Goal: Task Accomplishment & Management: Use online tool/utility

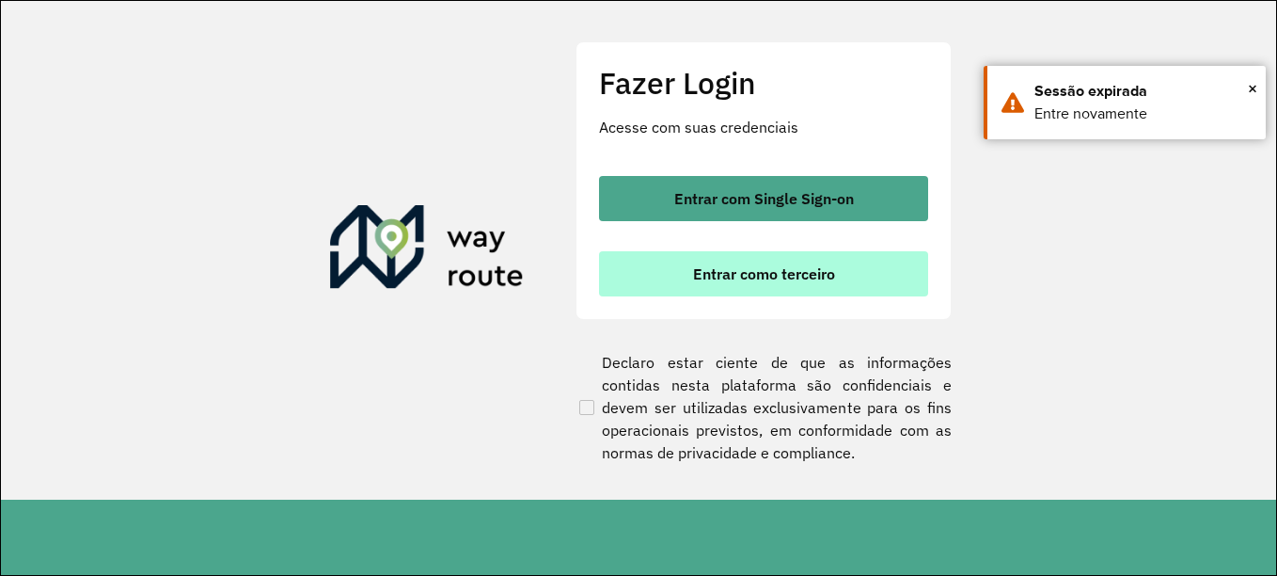
click at [754, 269] on span "Entrar como terceiro" at bounding box center [764, 273] width 142 height 15
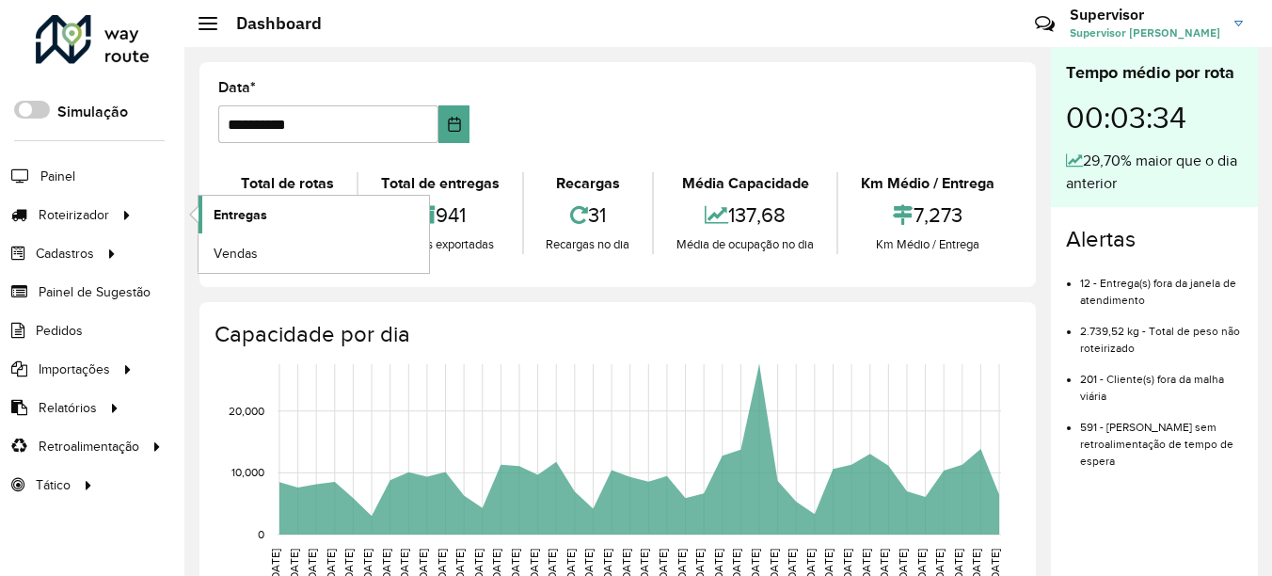
click at [221, 211] on span "Entregas" at bounding box center [240, 215] width 54 height 20
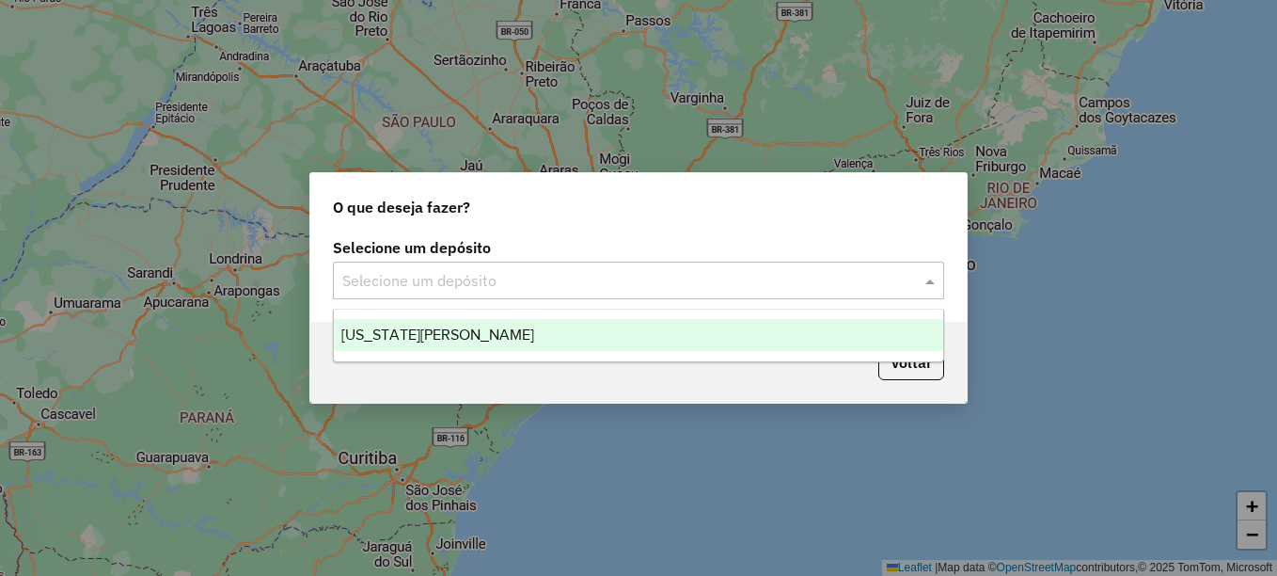
click at [549, 273] on input "text" at bounding box center [619, 281] width 555 height 23
click at [493, 336] on div "[US_STATE][PERSON_NAME]" at bounding box center [638, 335] width 609 height 32
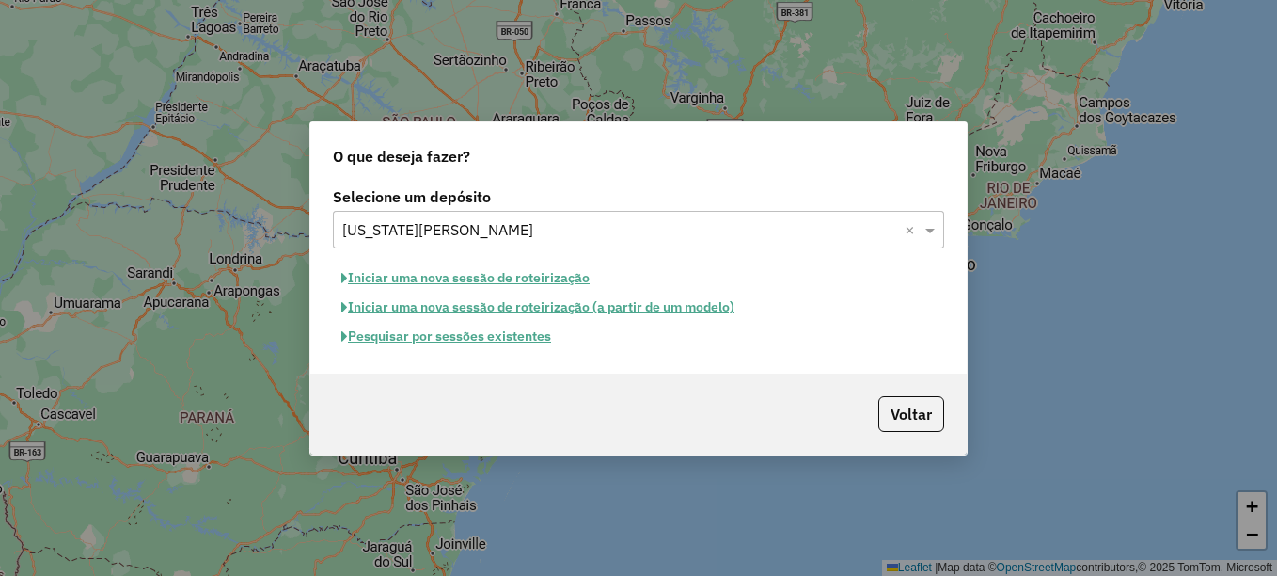
click at [476, 332] on button "Pesquisar por sessões existentes" at bounding box center [446, 336] width 227 height 29
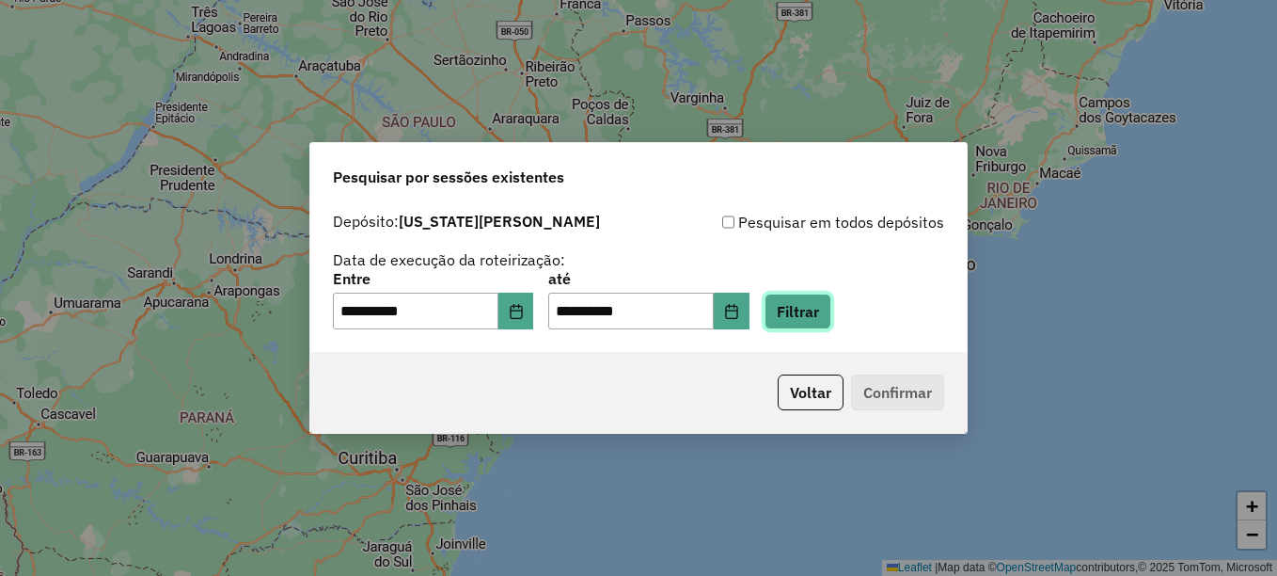
click at [805, 310] on button "Filtrar" at bounding box center [798, 311] width 67 height 36
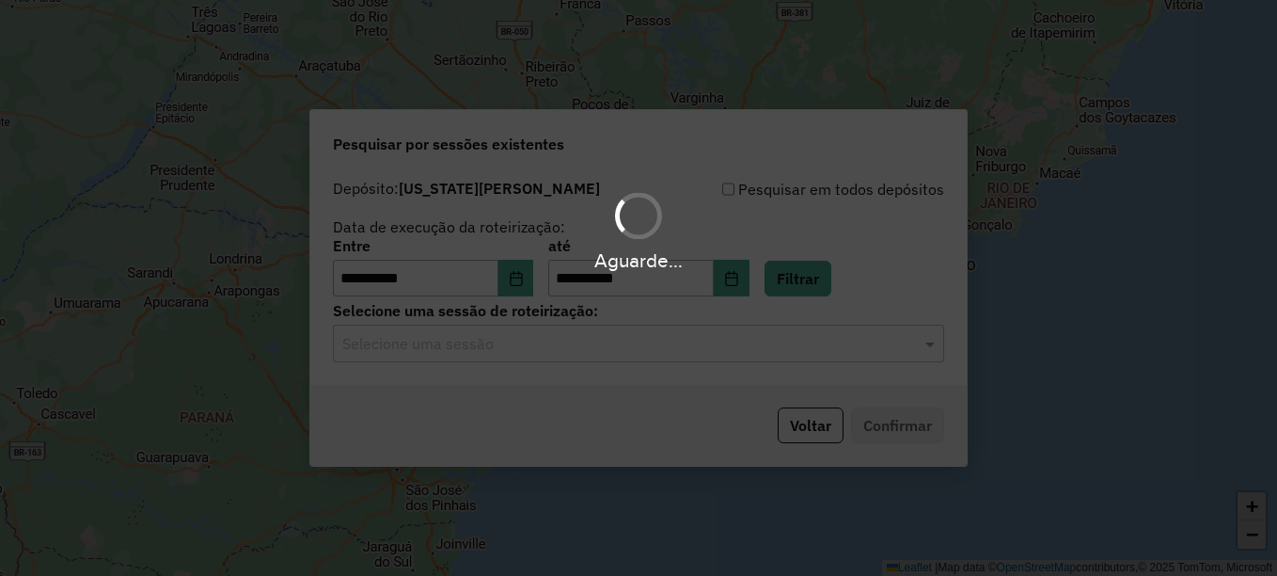
click at [585, 352] on input "text" at bounding box center [619, 344] width 555 height 23
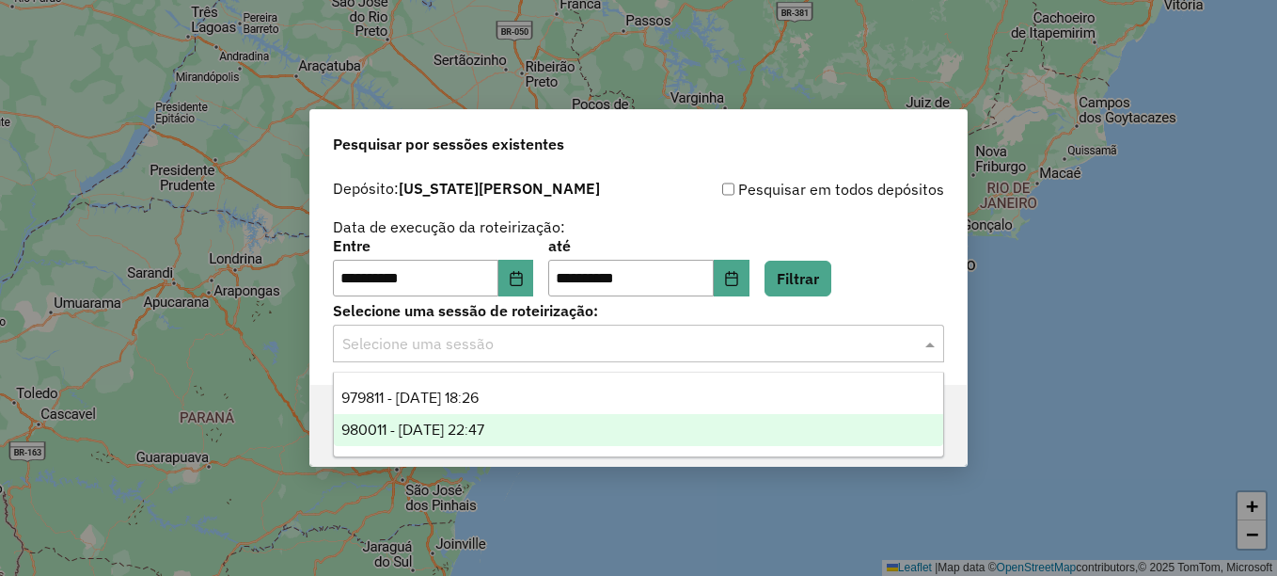
click at [484, 423] on span "980011 - 16/08/2025 22:47" at bounding box center [412, 429] width 143 height 16
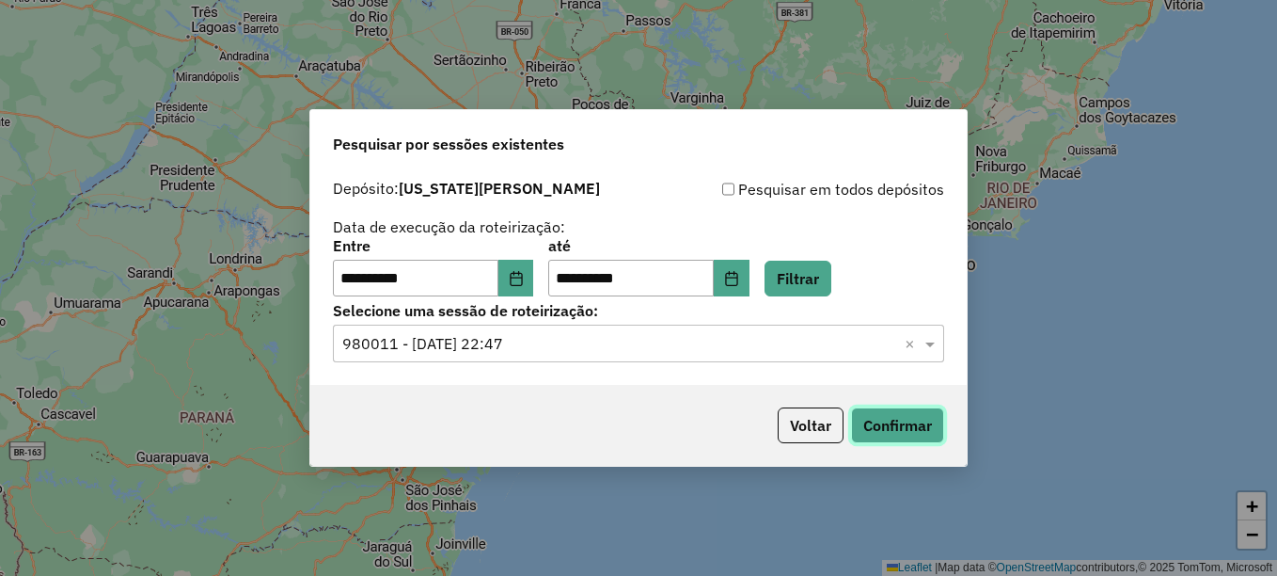
click at [892, 425] on button "Confirmar" at bounding box center [897, 425] width 93 height 36
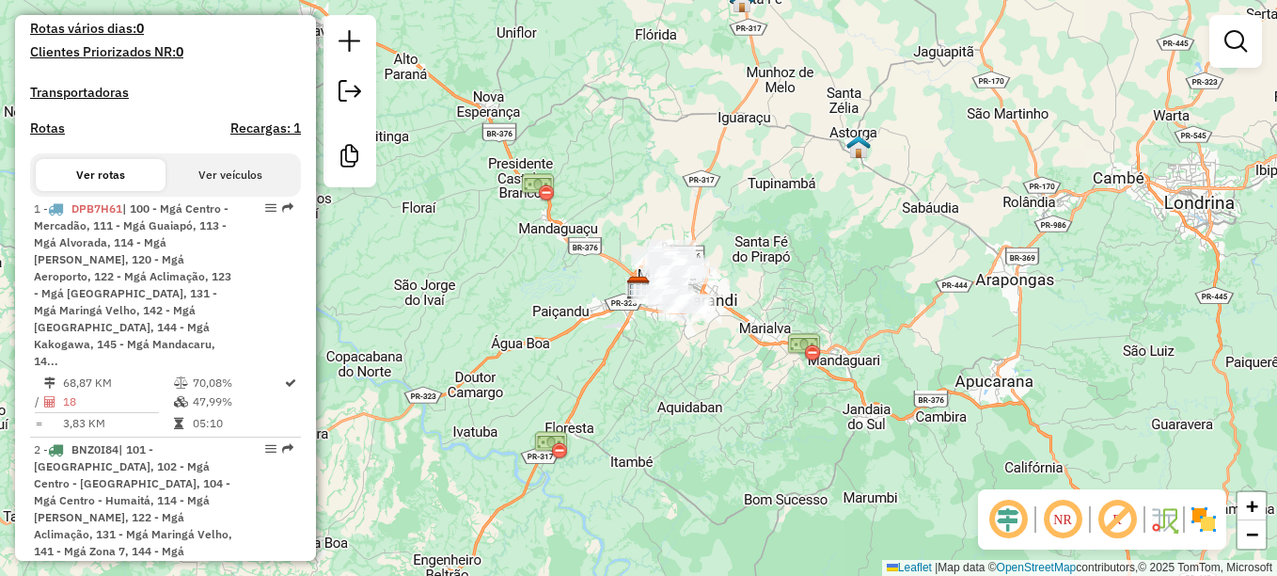
scroll to position [564, 0]
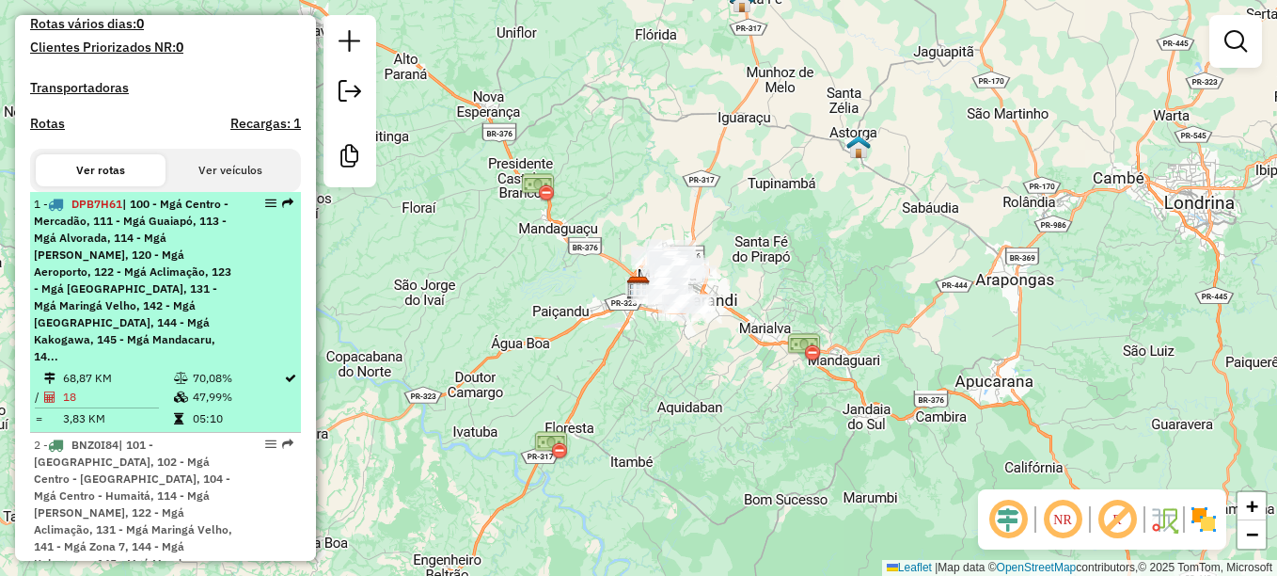
click at [109, 211] on span "DPB7H61" at bounding box center [96, 204] width 51 height 14
select select "**********"
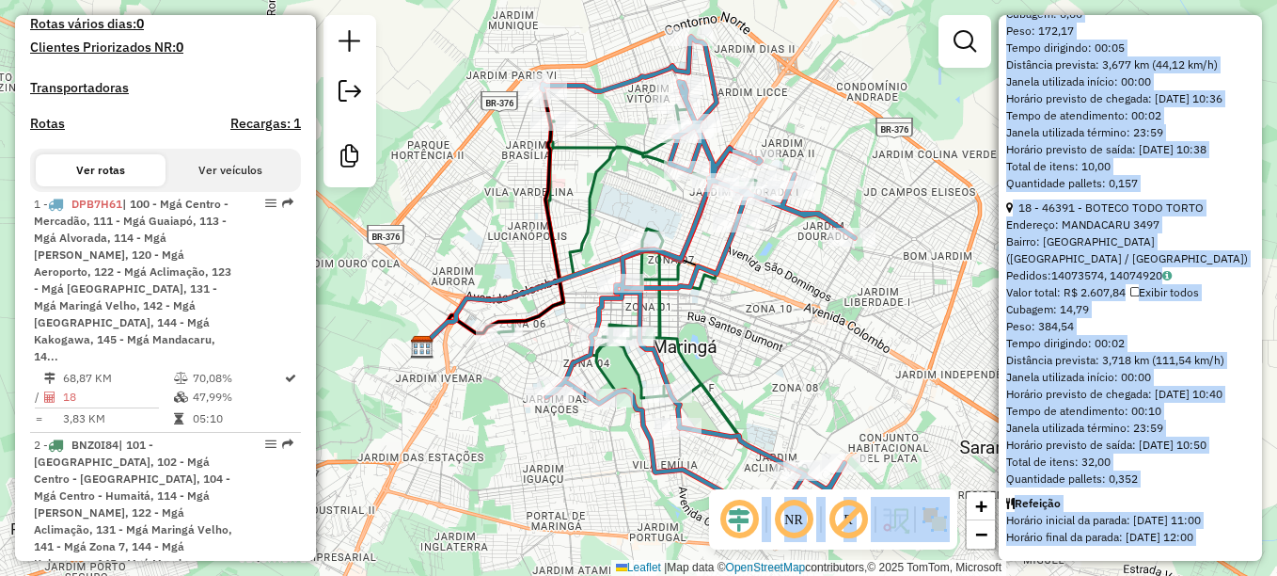
scroll to position [6053, 0]
drag, startPoint x: 1015, startPoint y: 218, endPoint x: 1146, endPoint y: 475, distance: 288.5
copy ul "1 - 21753 - JOAO PAULO TONON Horário de atendimento excedido Endereço: PC SAO V…"
